Goal: Task Accomplishment & Management: Manage account settings

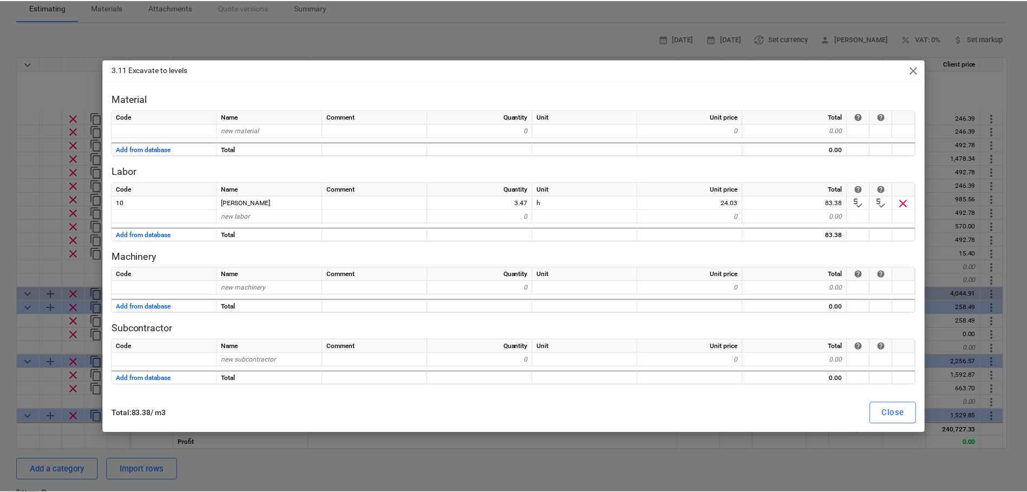
scroll to position [99, 0]
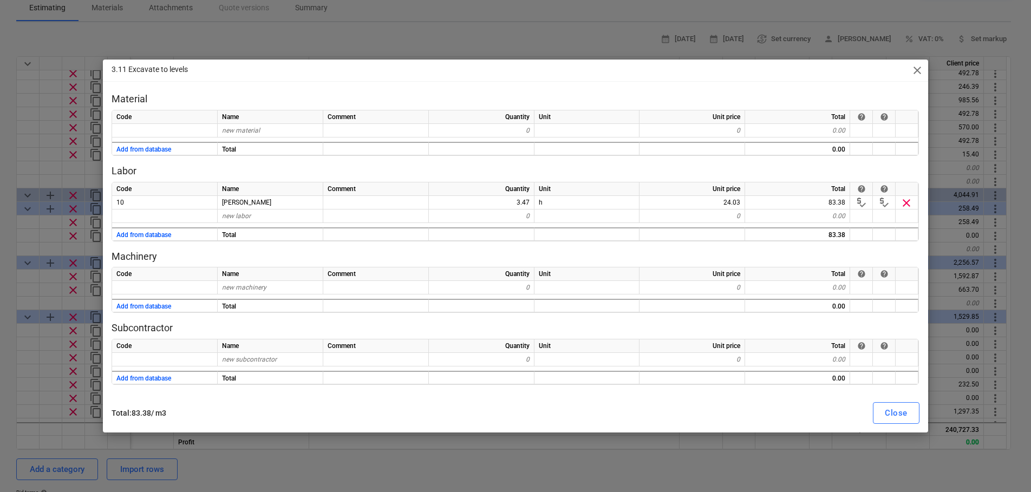
click at [915, 69] on span "close" at bounding box center [916, 70] width 13 height 13
click at [915, 69] on div "Markup, %" at bounding box center [907, 64] width 43 height 14
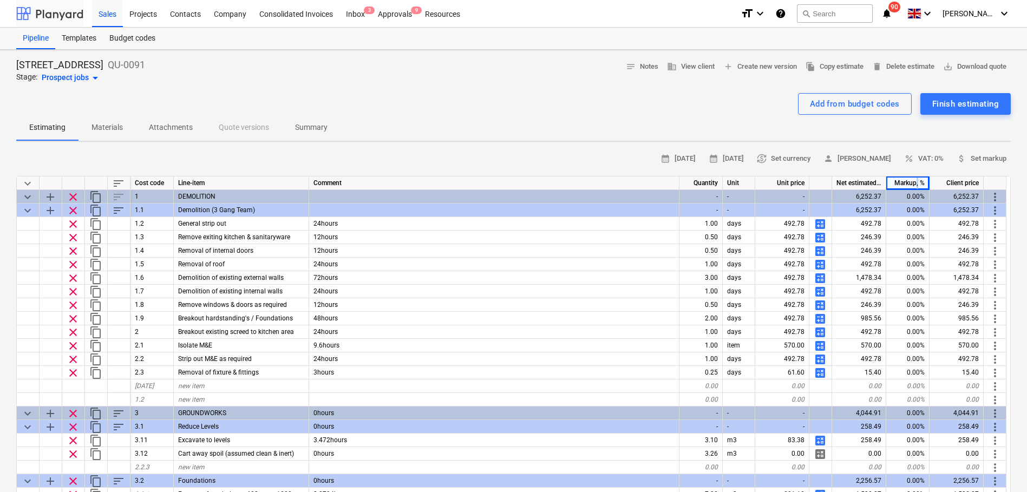
click at [60, 12] on div at bounding box center [49, 13] width 67 height 27
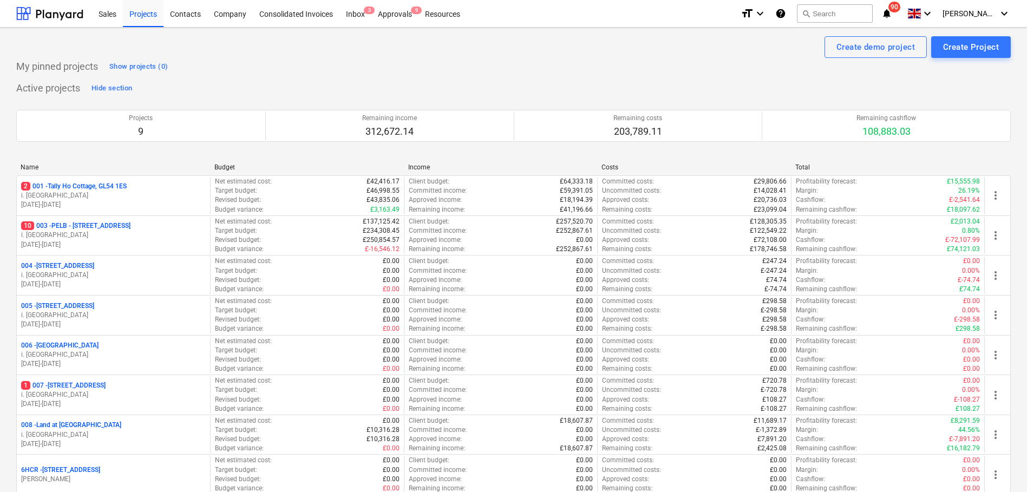
click at [77, 227] on p "10 003 - PELB - [GEOGRAPHIC_DATA], [GEOGRAPHIC_DATA], GL2 7NE" at bounding box center [75, 225] width 109 height 9
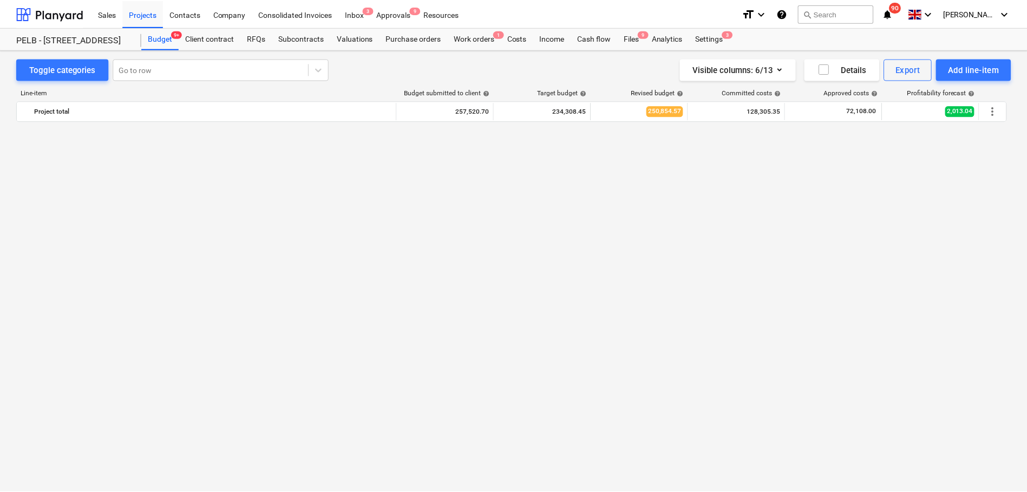
scroll to position [6726, 0]
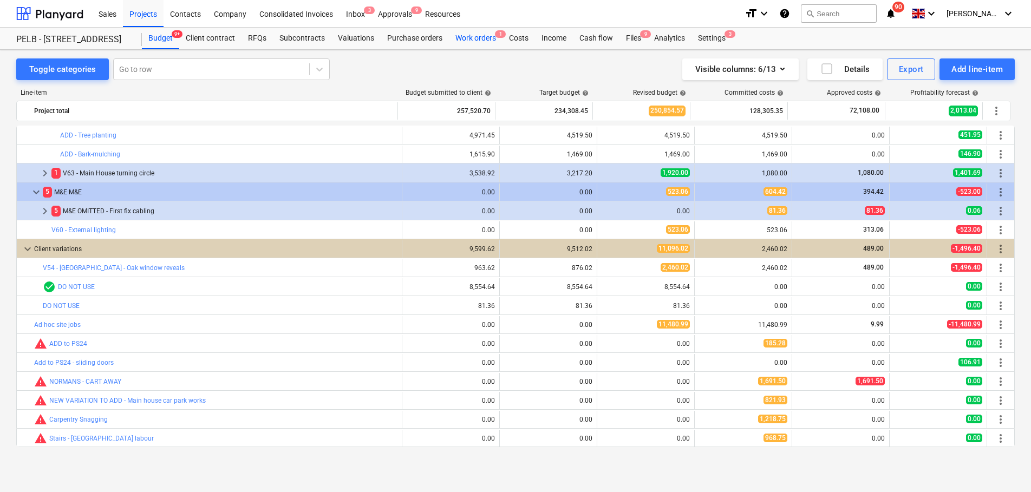
click at [460, 39] on div "Work orders 1" at bounding box center [476, 39] width 54 height 22
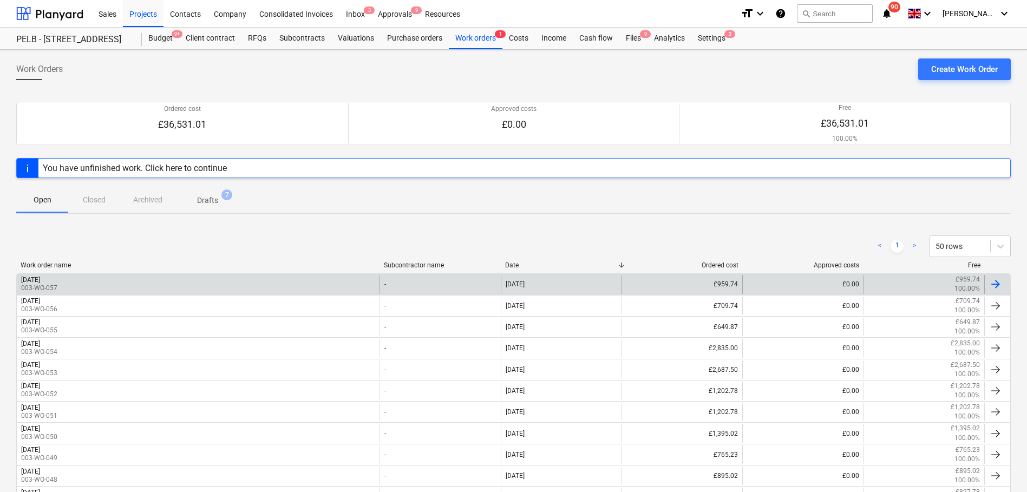
scroll to position [73, 0]
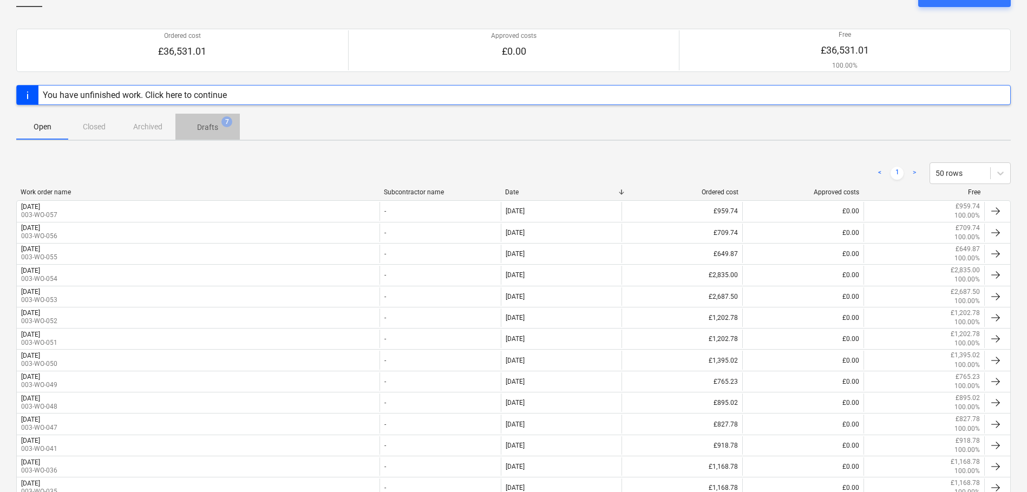
click at [200, 128] on p "Drafts" at bounding box center [207, 127] width 21 height 11
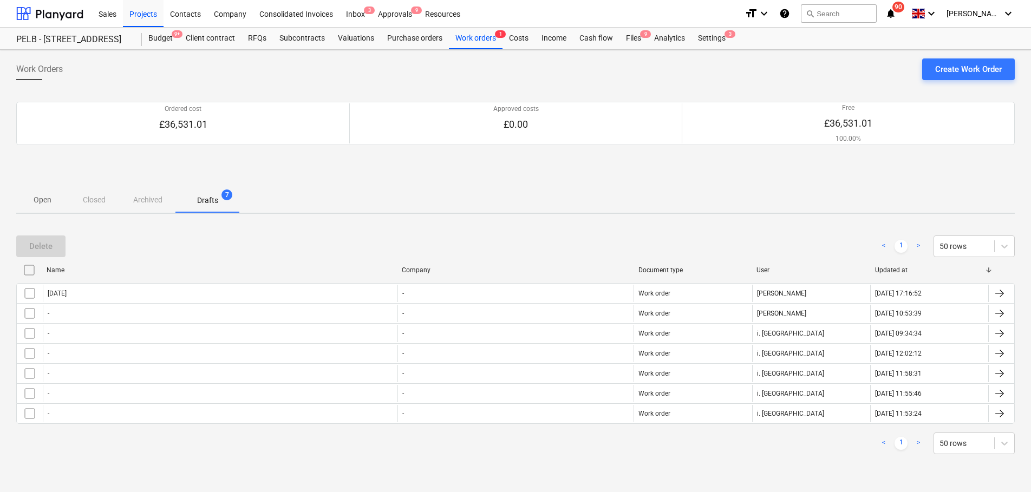
click at [46, 201] on p "Open" at bounding box center [42, 199] width 26 height 11
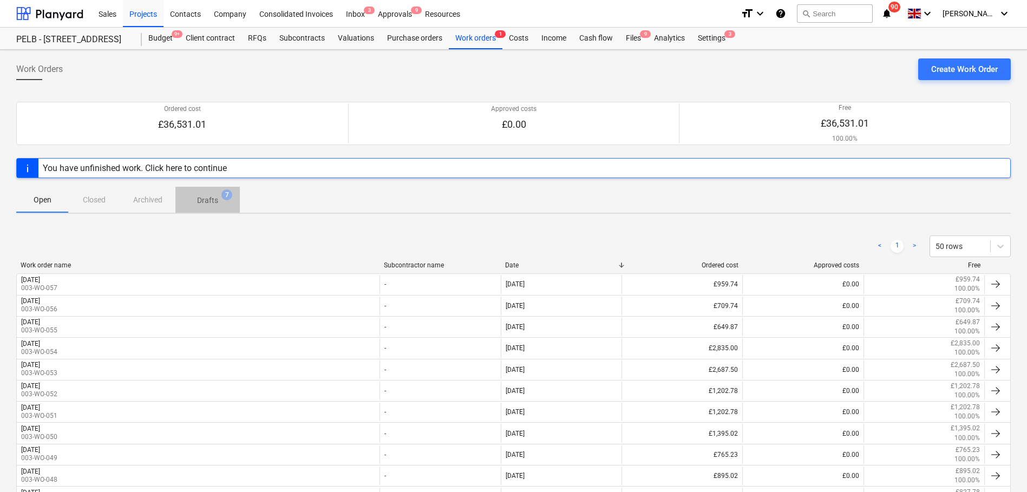
click at [211, 206] on span "Drafts 7" at bounding box center [207, 199] width 64 height 19
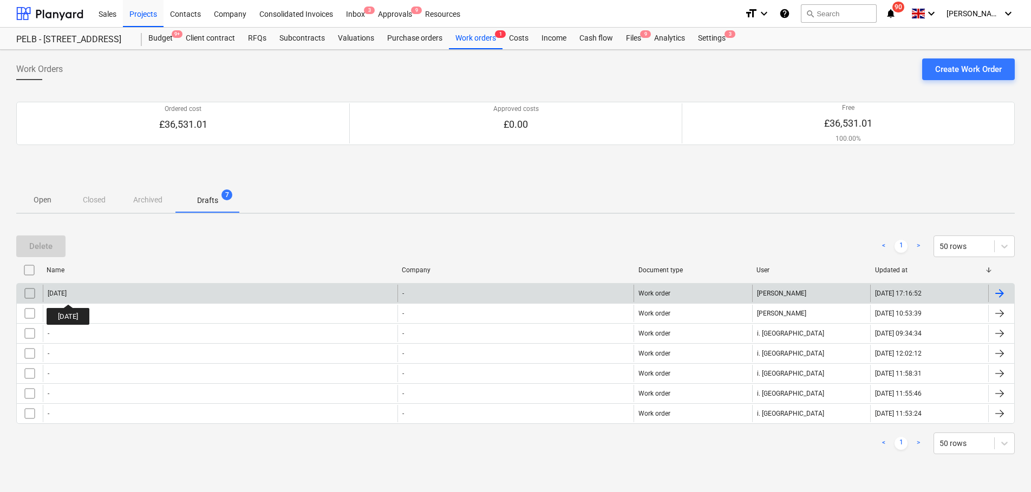
click at [67, 294] on div "[DATE]" at bounding box center [57, 294] width 19 height 8
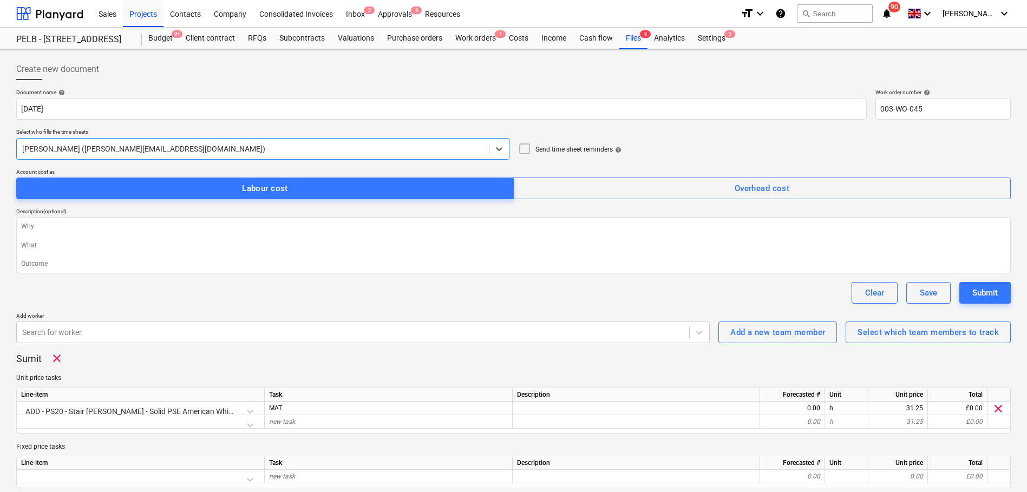
type textarea "x"
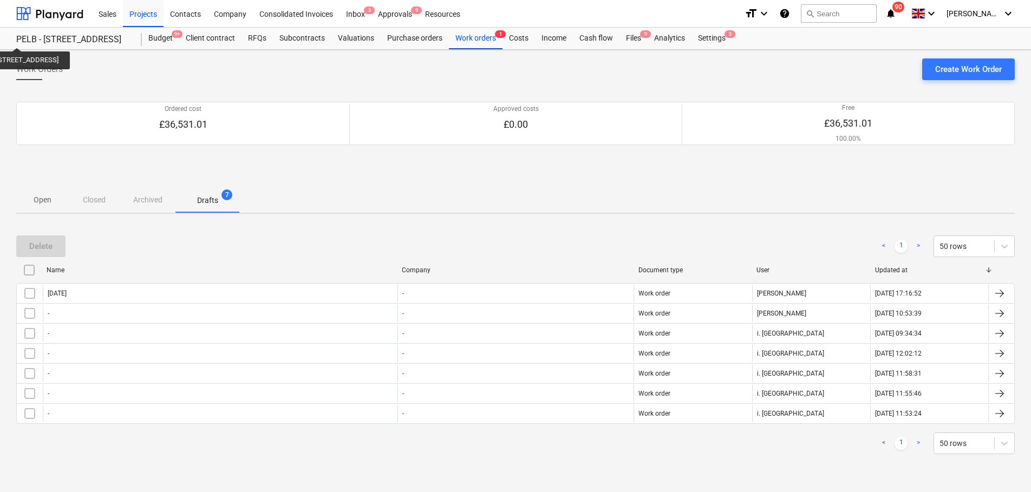
click at [46, 38] on div "PELB - [STREET_ADDRESS]" at bounding box center [72, 39] width 113 height 11
click at [74, 41] on div "PELB - [STREET_ADDRESS]" at bounding box center [72, 39] width 113 height 11
click at [90, 35] on div "PELB - [STREET_ADDRESS]" at bounding box center [72, 39] width 113 height 11
click at [56, 14] on div at bounding box center [49, 13] width 67 height 27
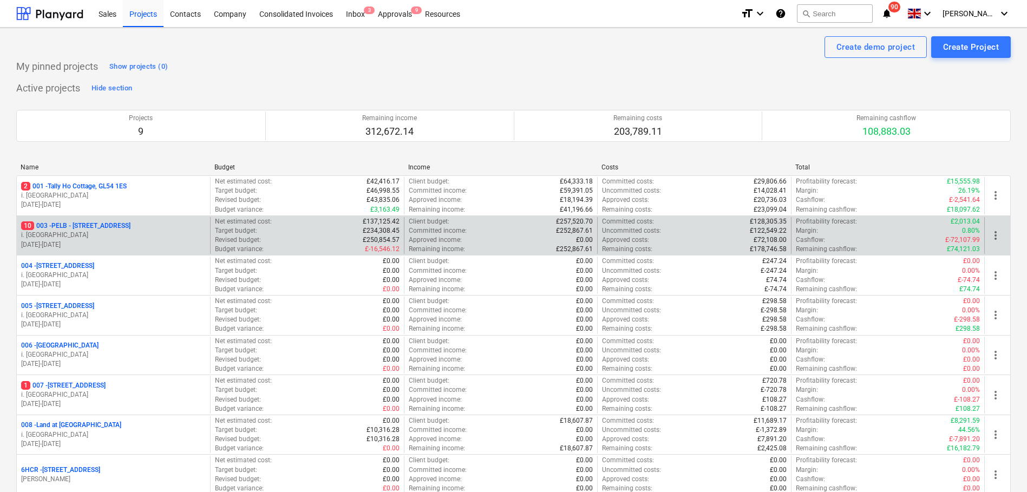
click at [113, 225] on p "10 003 - PELB - [GEOGRAPHIC_DATA], [GEOGRAPHIC_DATA], GL2 7NE" at bounding box center [75, 225] width 109 height 9
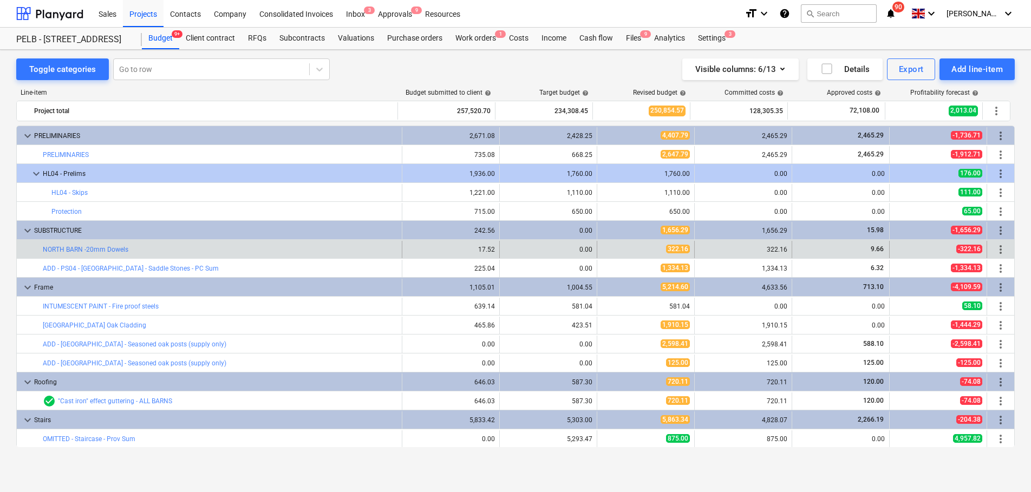
scroll to position [1, 0]
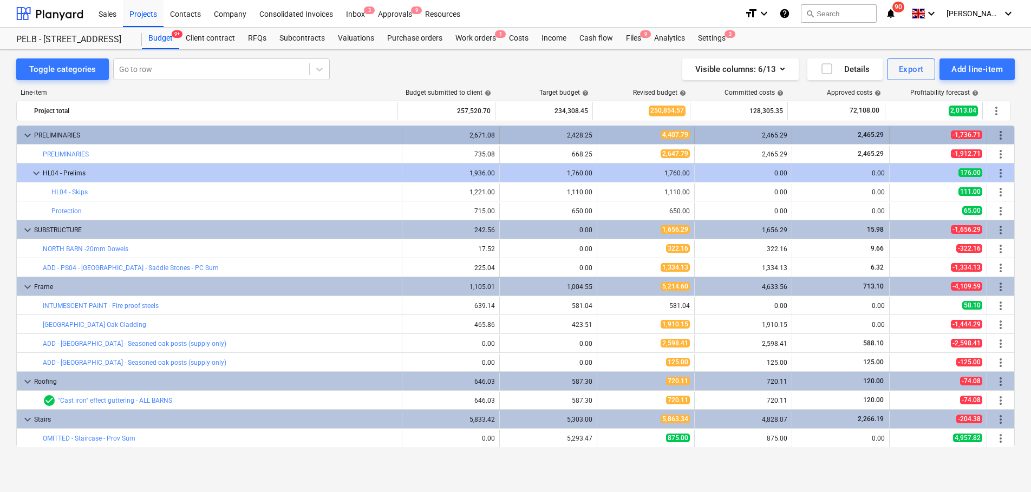
click at [630, 135] on div "4,407.79" at bounding box center [645, 134] width 88 height 9
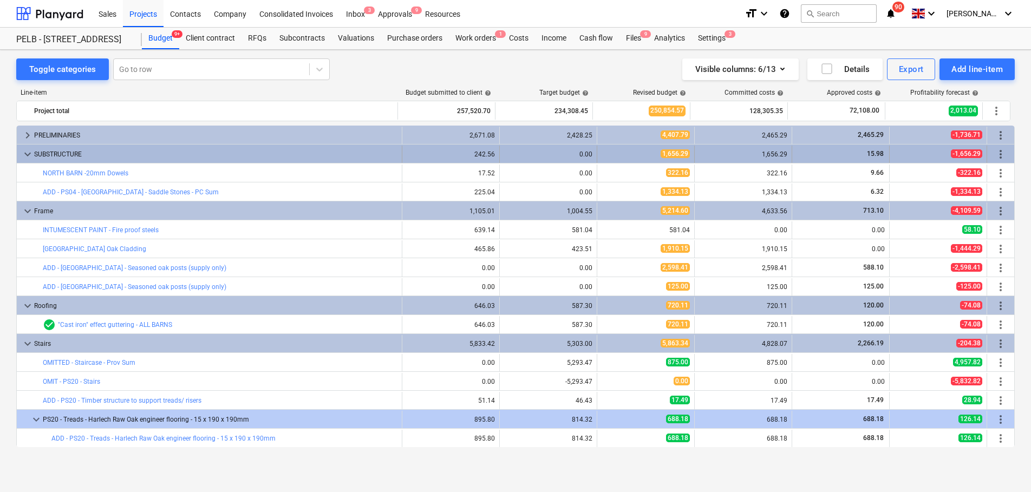
click at [656, 155] on div "1,656.29" at bounding box center [645, 153] width 88 height 9
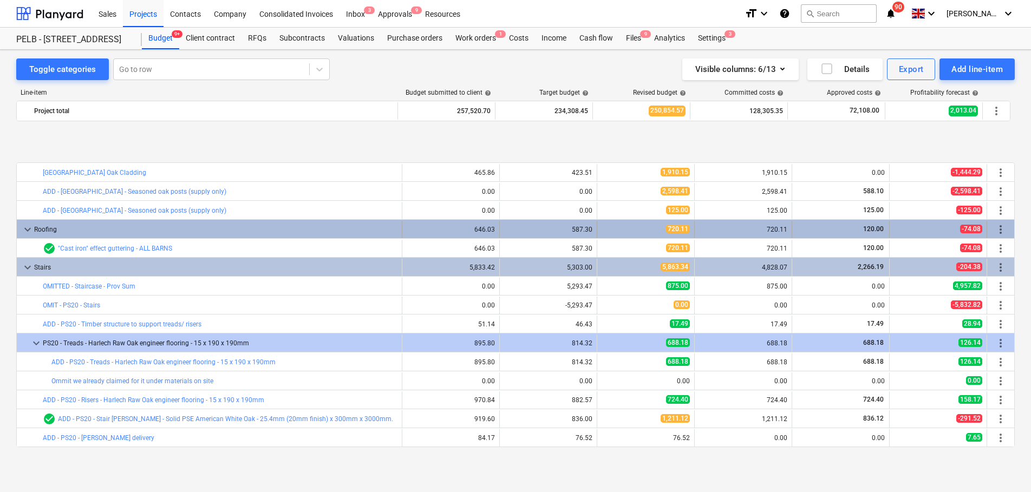
scroll to position [96, 0]
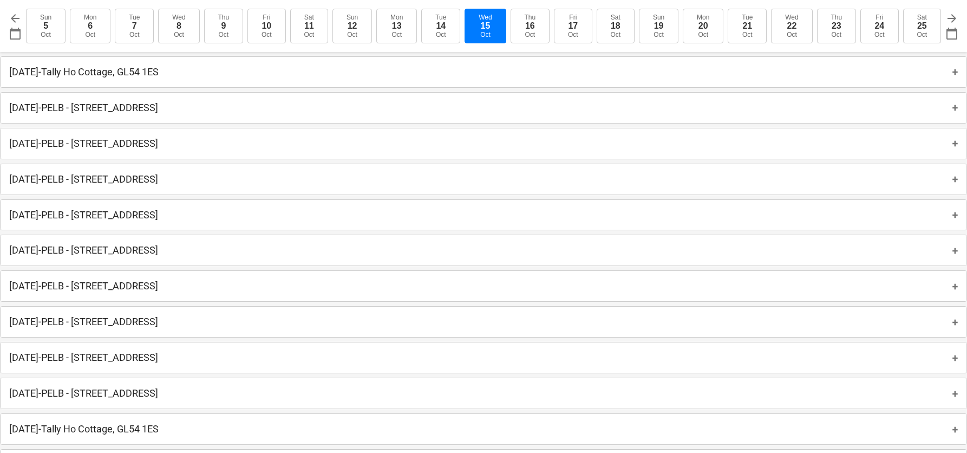
scroll to position [240, 0]
